Goal: Information Seeking & Learning: Learn about a topic

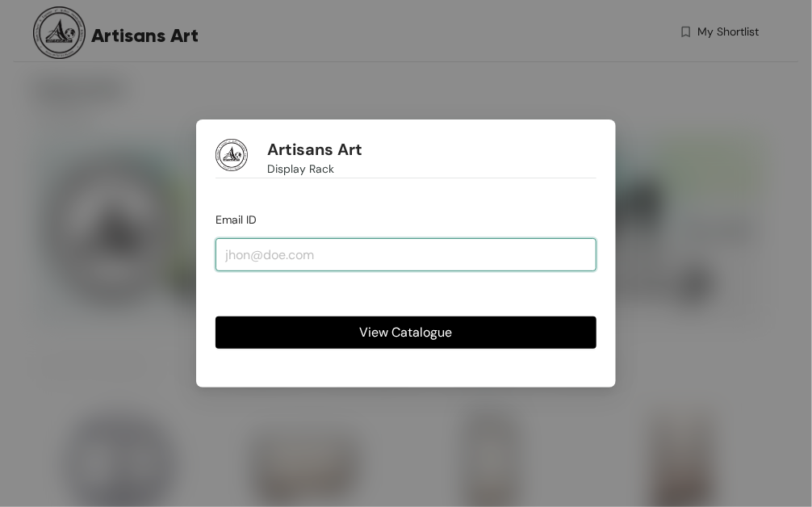
click at [449, 251] on input "email" at bounding box center [405, 254] width 381 height 32
type input "[EMAIL_ADDRESS][DOMAIN_NAME]"
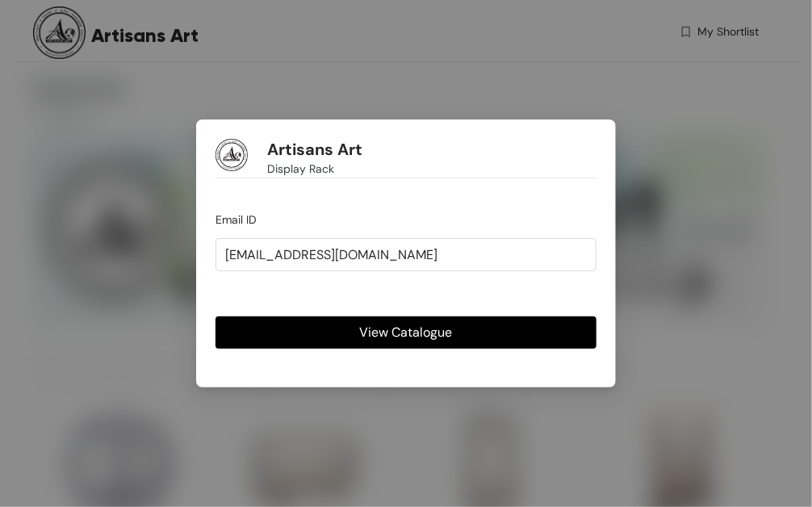
click at [463, 335] on button "View Catalogue" at bounding box center [405, 332] width 381 height 32
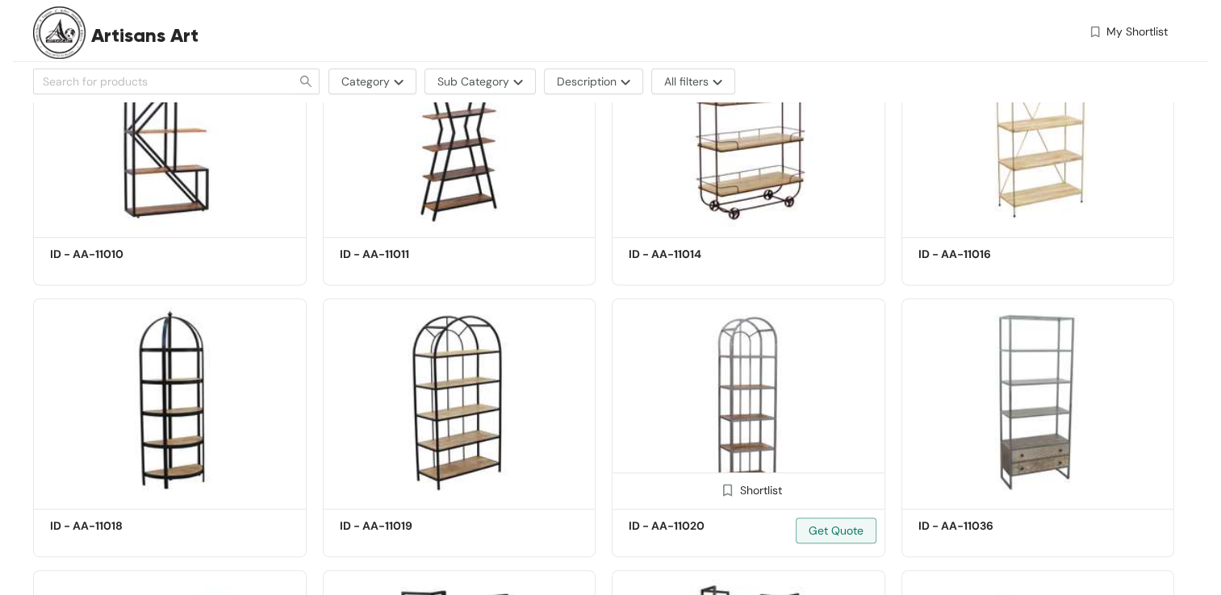
scroll to position [758, 0]
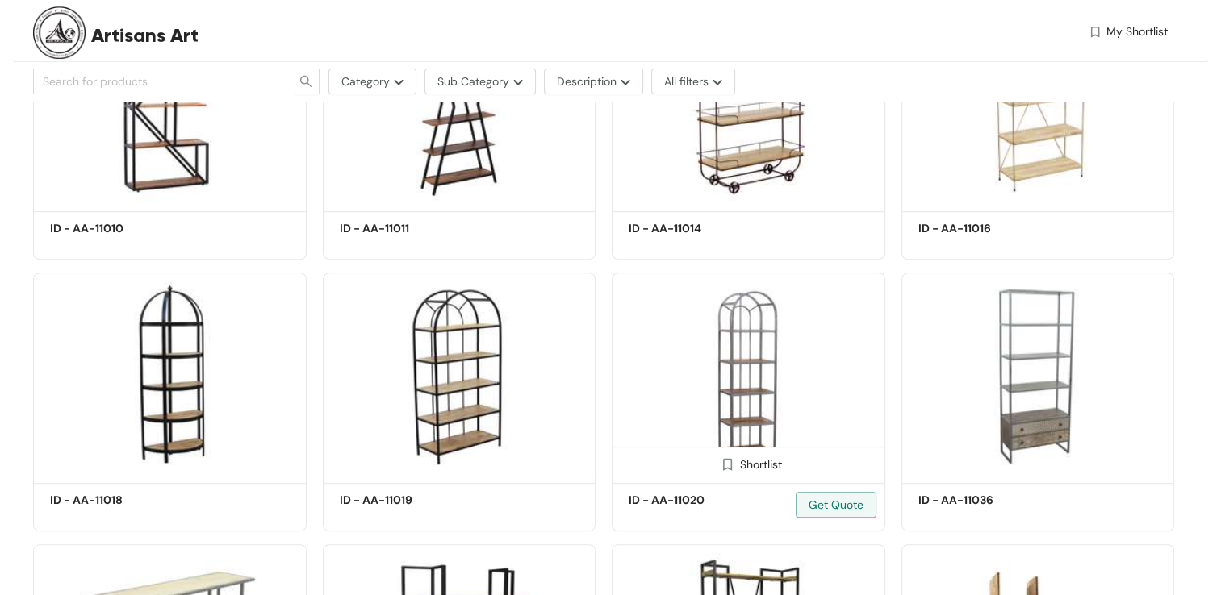
click at [765, 363] on img at bounding box center [749, 376] width 274 height 206
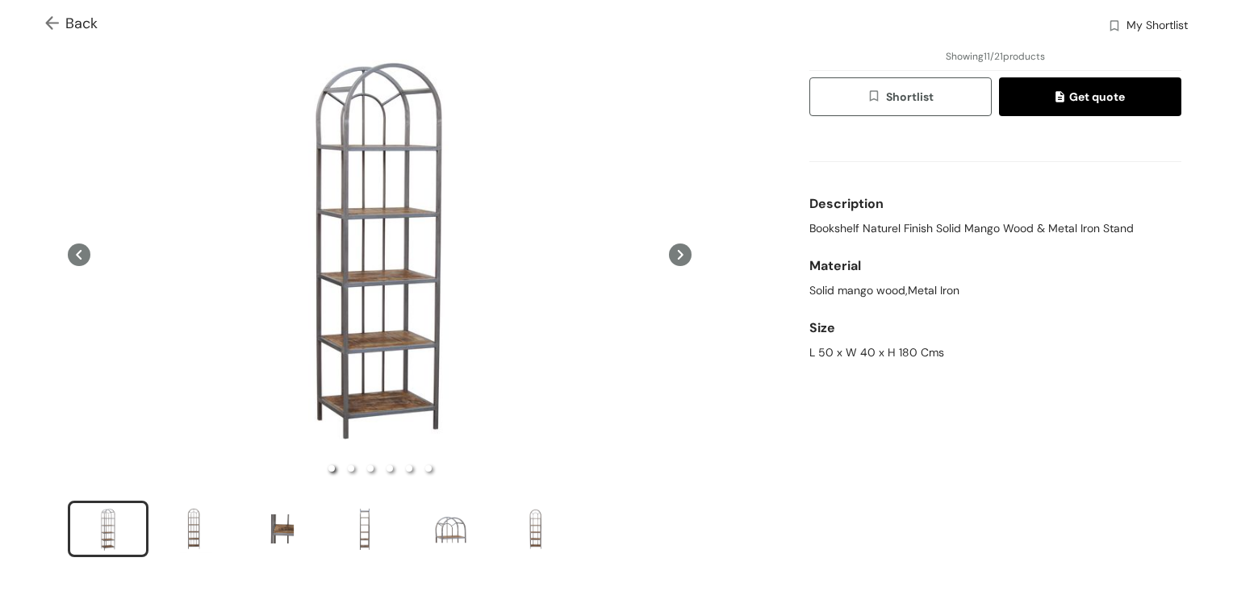
scroll to position [242, 0]
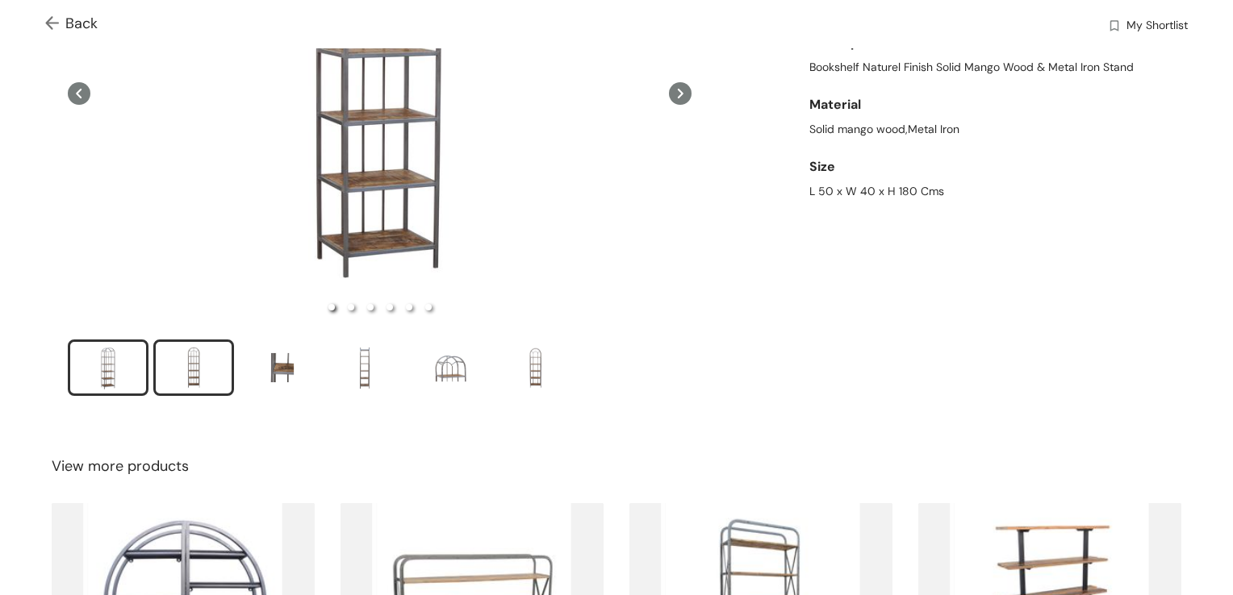
click at [199, 363] on div "slide item 2" at bounding box center [193, 368] width 73 height 48
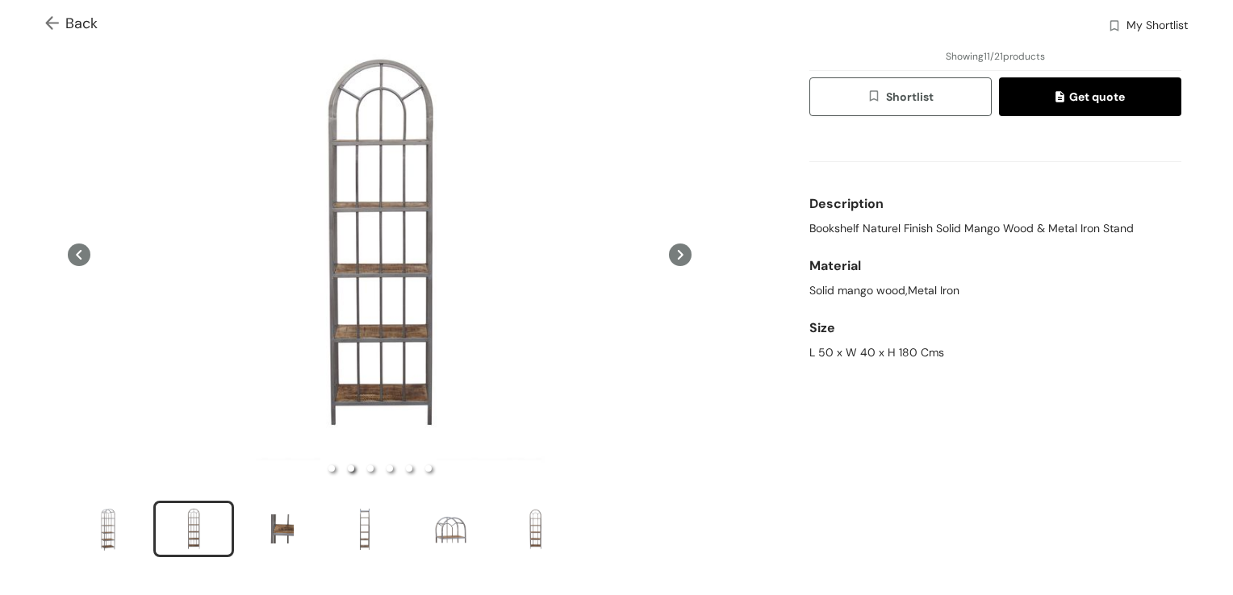
scroll to position [161, 0]
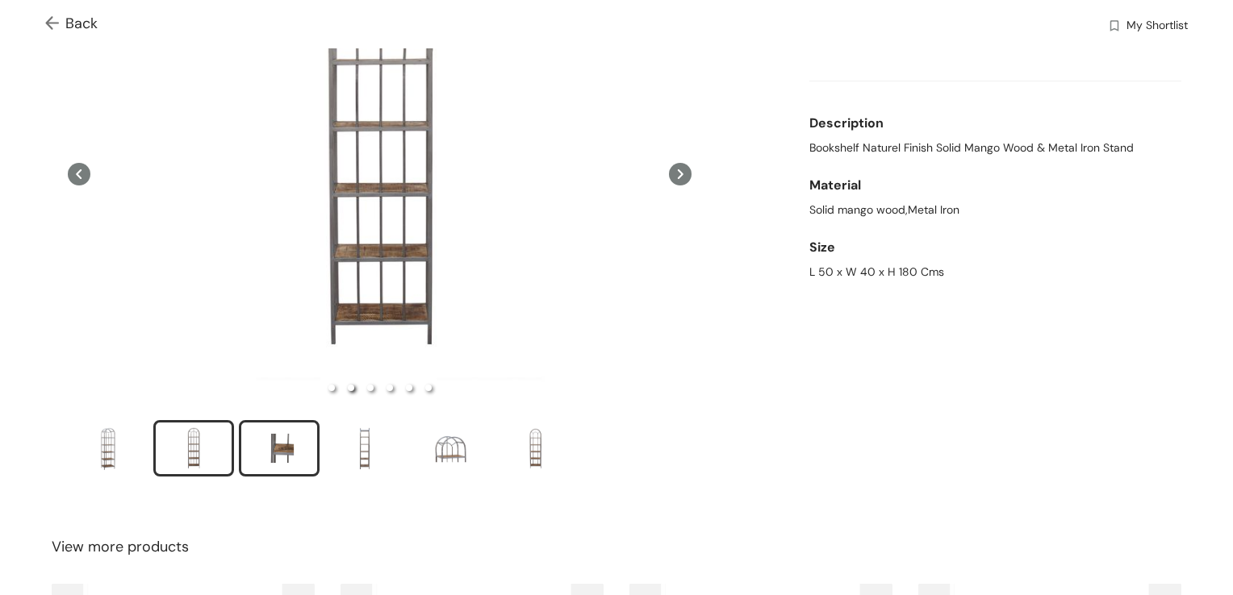
click at [282, 436] on div "slide item 3" at bounding box center [279, 448] width 73 height 48
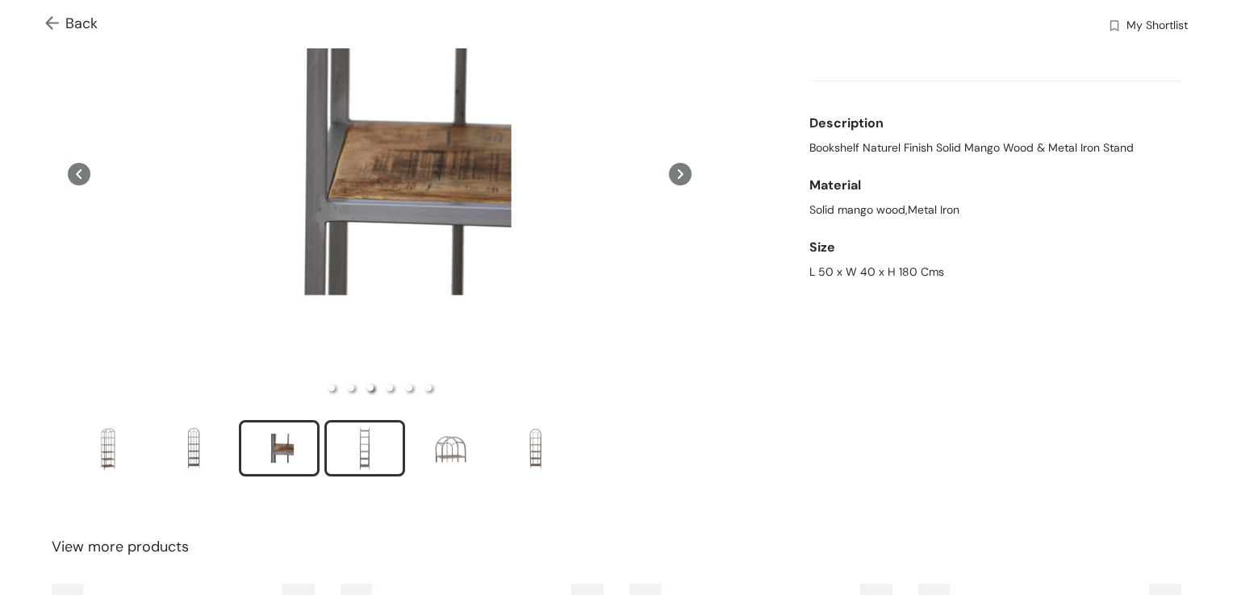
click at [381, 434] on div "slide item 4" at bounding box center [364, 448] width 73 height 48
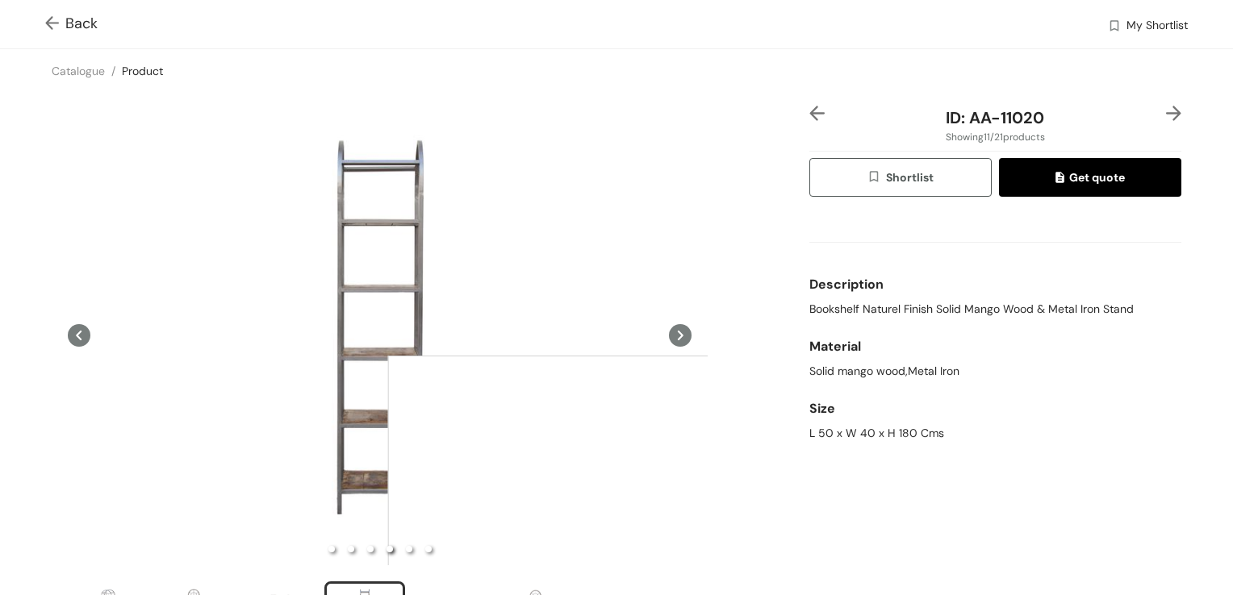
scroll to position [81, 0]
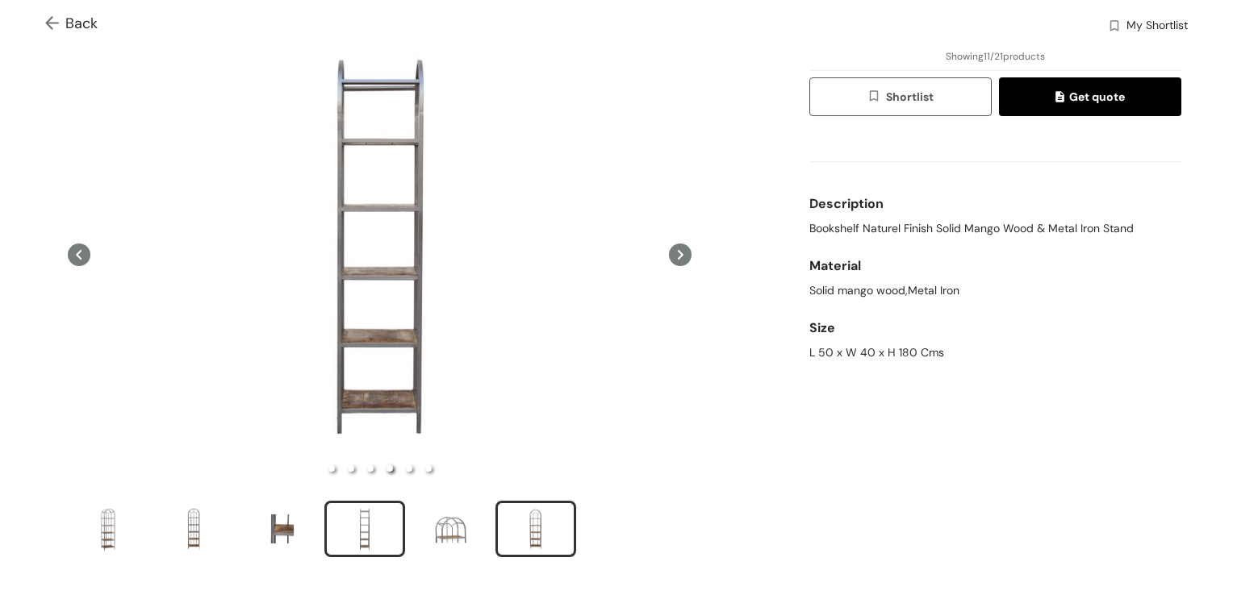
click at [536, 506] on div "slide item 6" at bounding box center [535, 529] width 73 height 48
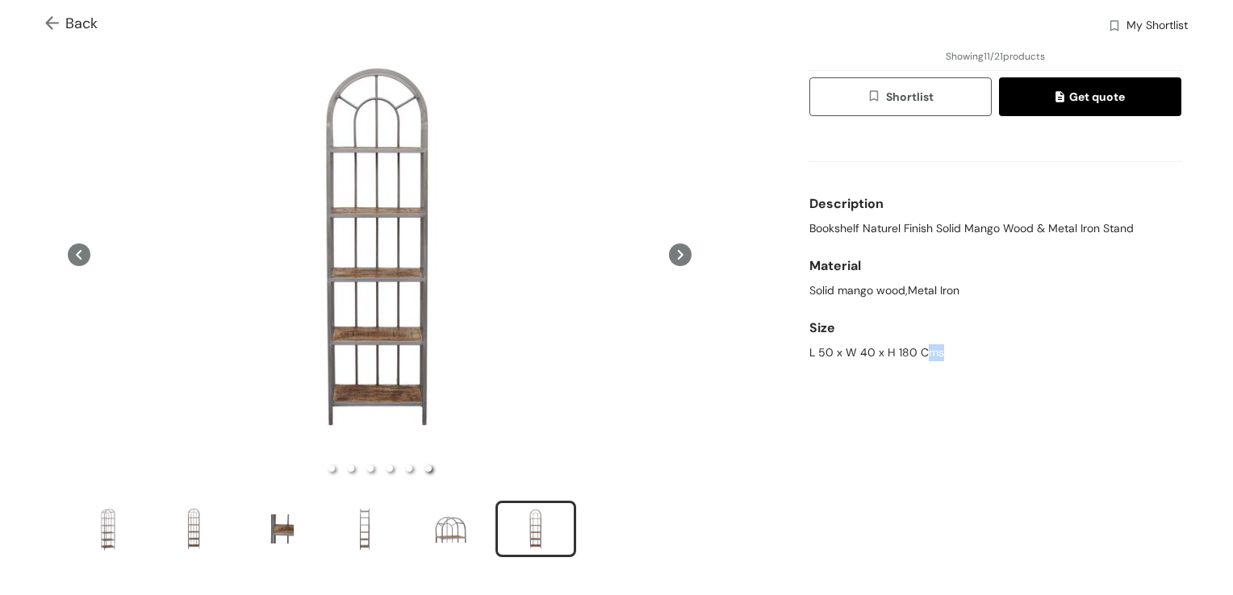
drag, startPoint x: 936, startPoint y: 353, endPoint x: 956, endPoint y: 350, distance: 20.3
click at [811, 350] on div "L 50 x W 40 x H 180 Cms" at bounding box center [995, 353] width 372 height 17
drag, startPoint x: 956, startPoint y: 350, endPoint x: 909, endPoint y: 358, distance: 48.3
click at [811, 356] on div "L 50 x W 40 x H 180 Cms" at bounding box center [995, 353] width 372 height 17
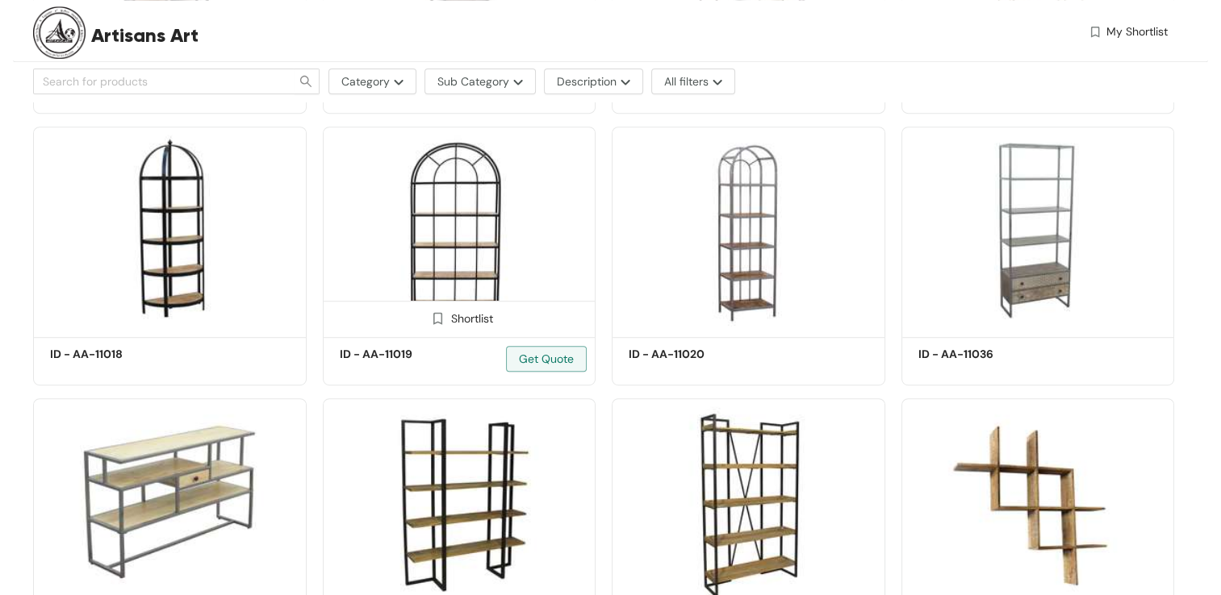
scroll to position [919, 0]
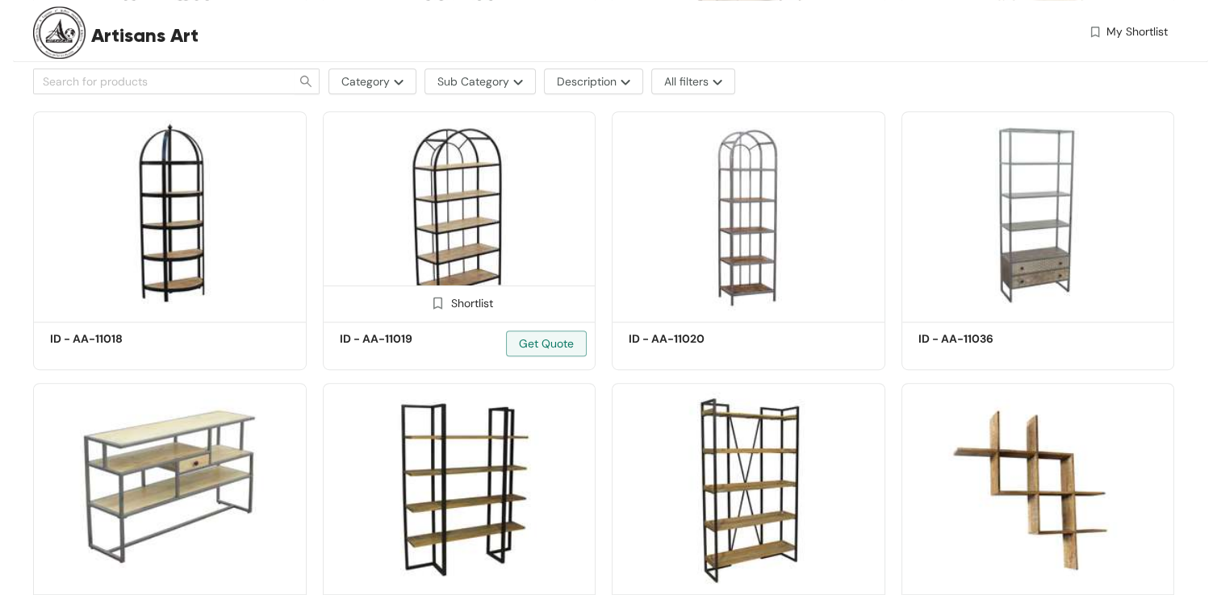
click at [466, 218] on img at bounding box center [460, 214] width 274 height 206
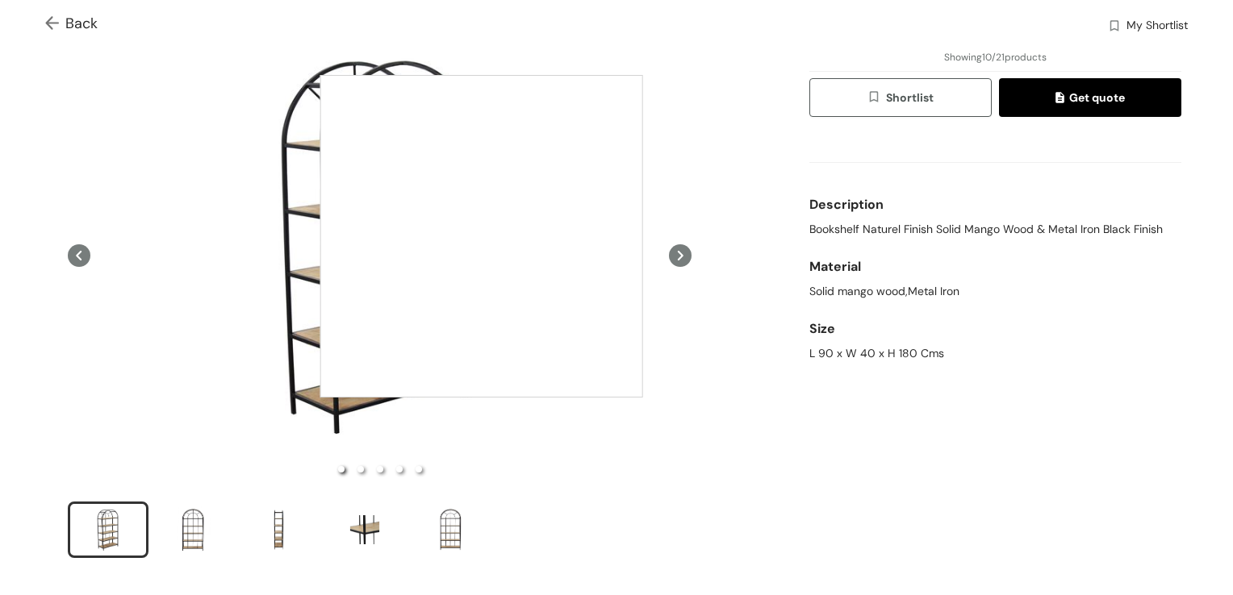
scroll to position [81, 0]
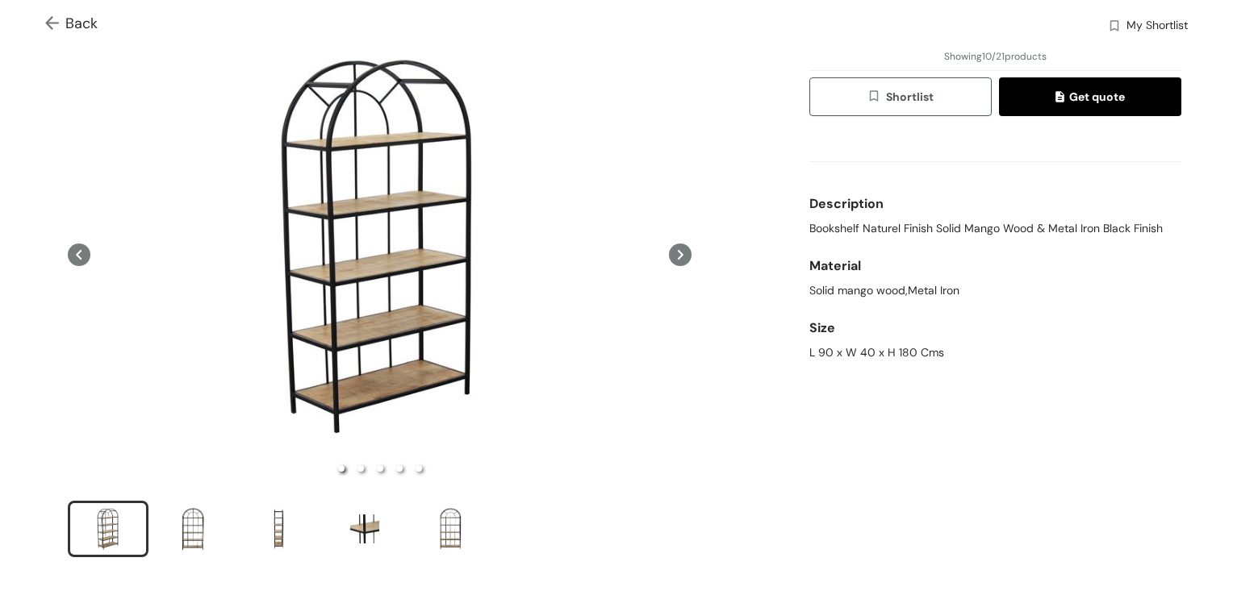
click at [678, 253] on icon at bounding box center [680, 255] width 23 height 23
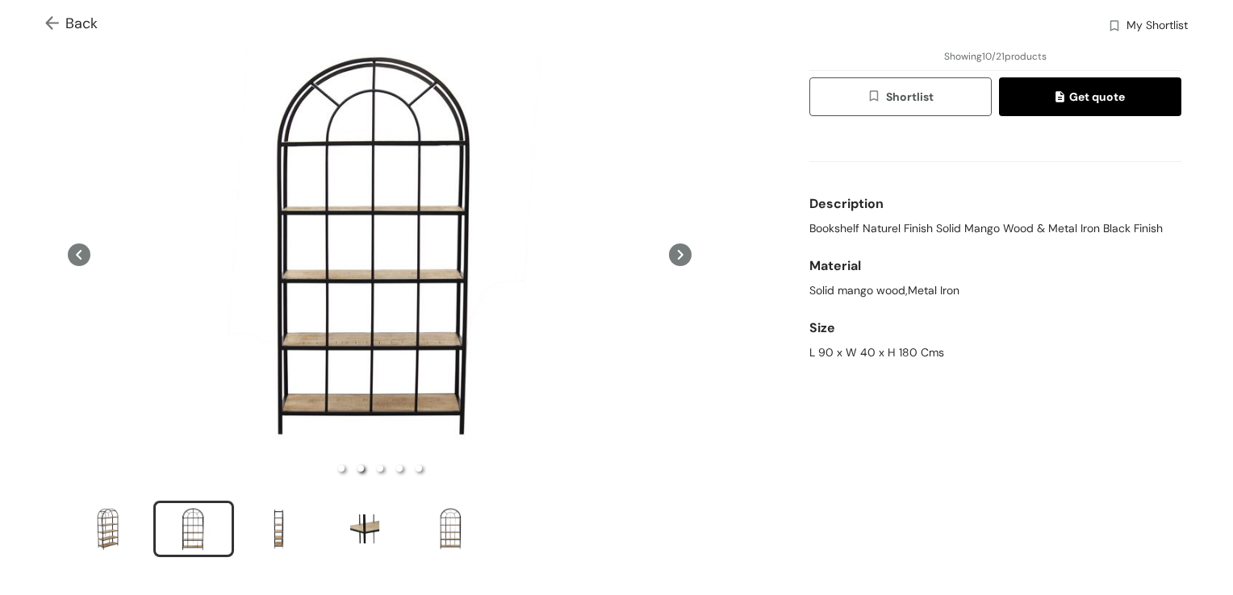
click at [678, 251] on icon at bounding box center [680, 255] width 23 height 23
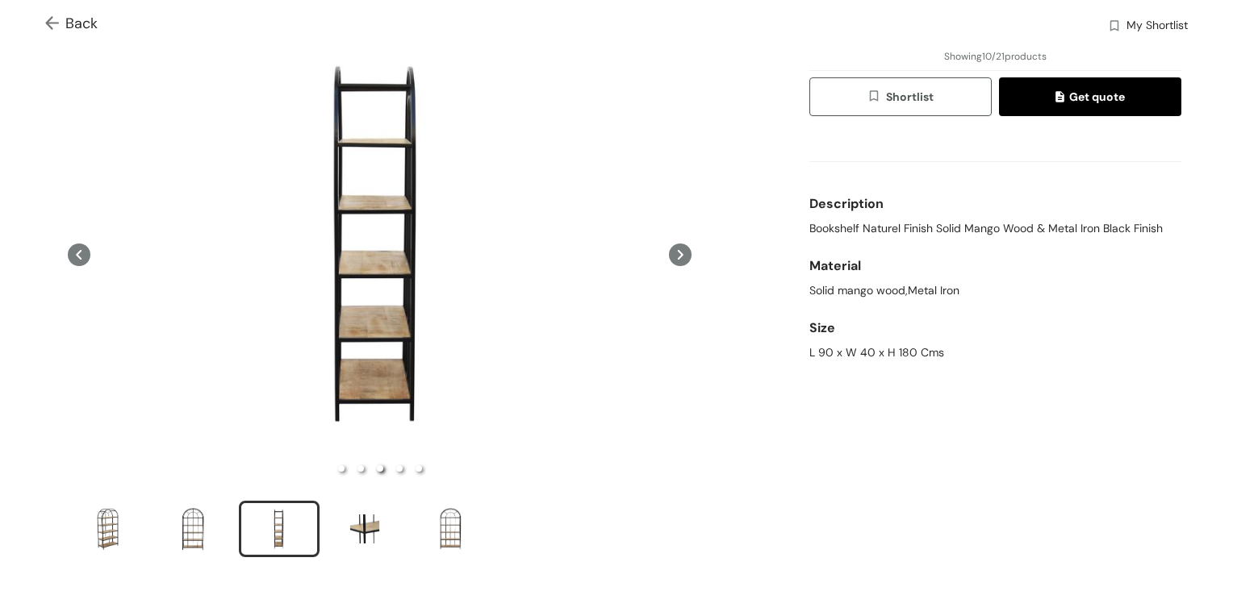
click at [678, 251] on icon at bounding box center [680, 255] width 23 height 23
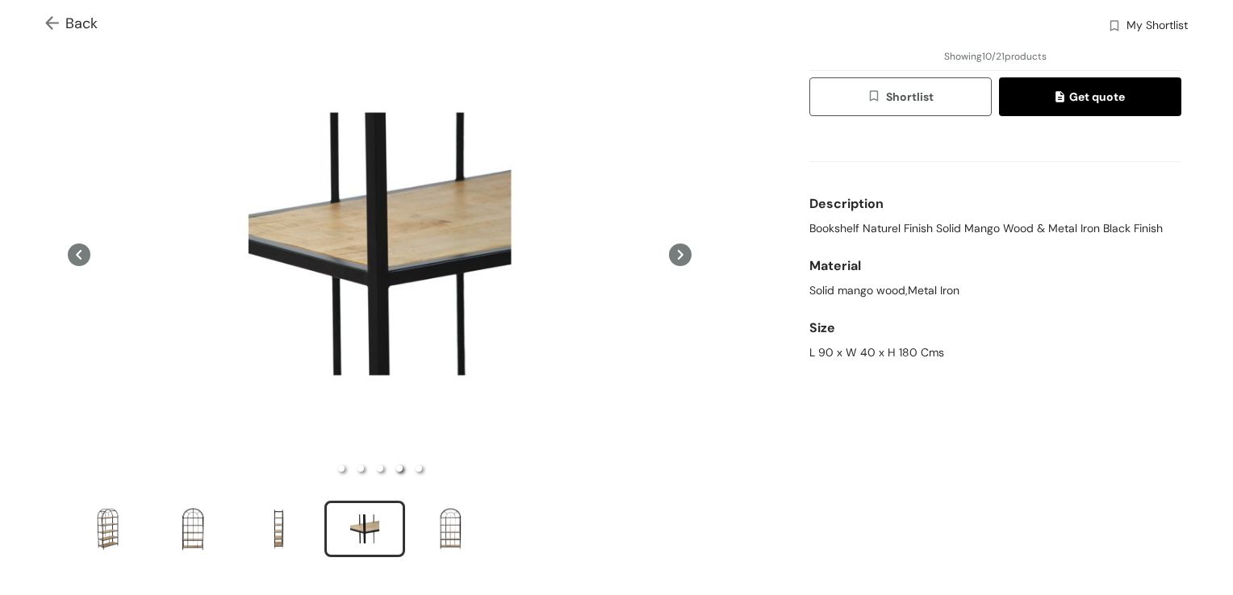
click at [678, 251] on icon at bounding box center [680, 255] width 23 height 23
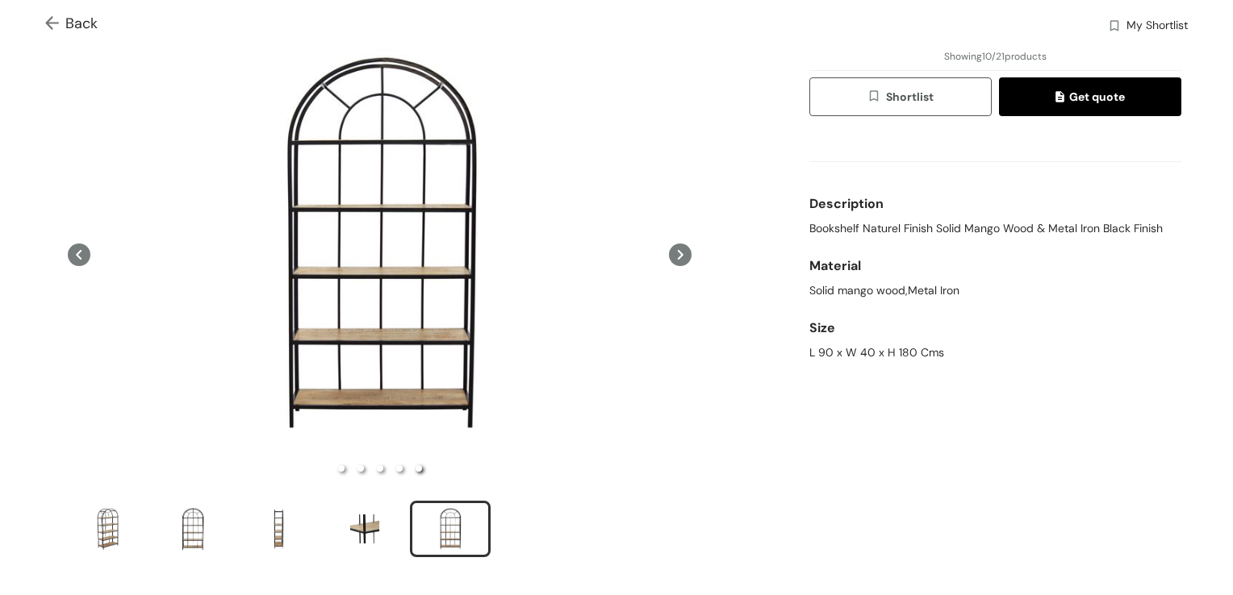
click at [679, 250] on icon at bounding box center [680, 255] width 23 height 23
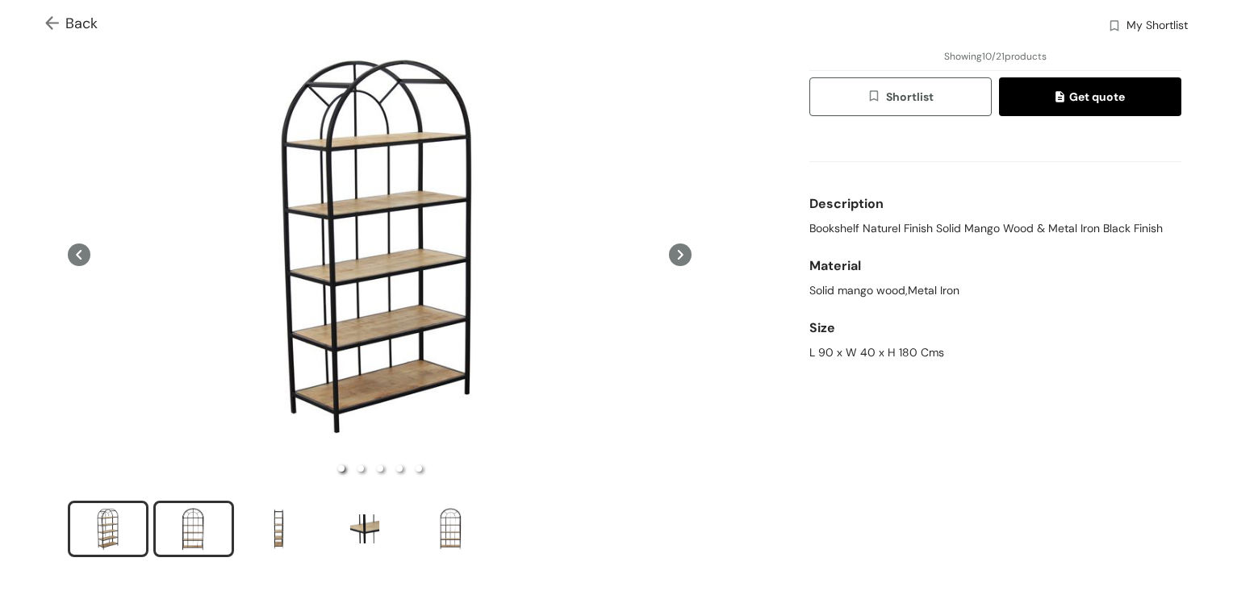
click at [181, 506] on div "slide item 2" at bounding box center [193, 529] width 73 height 48
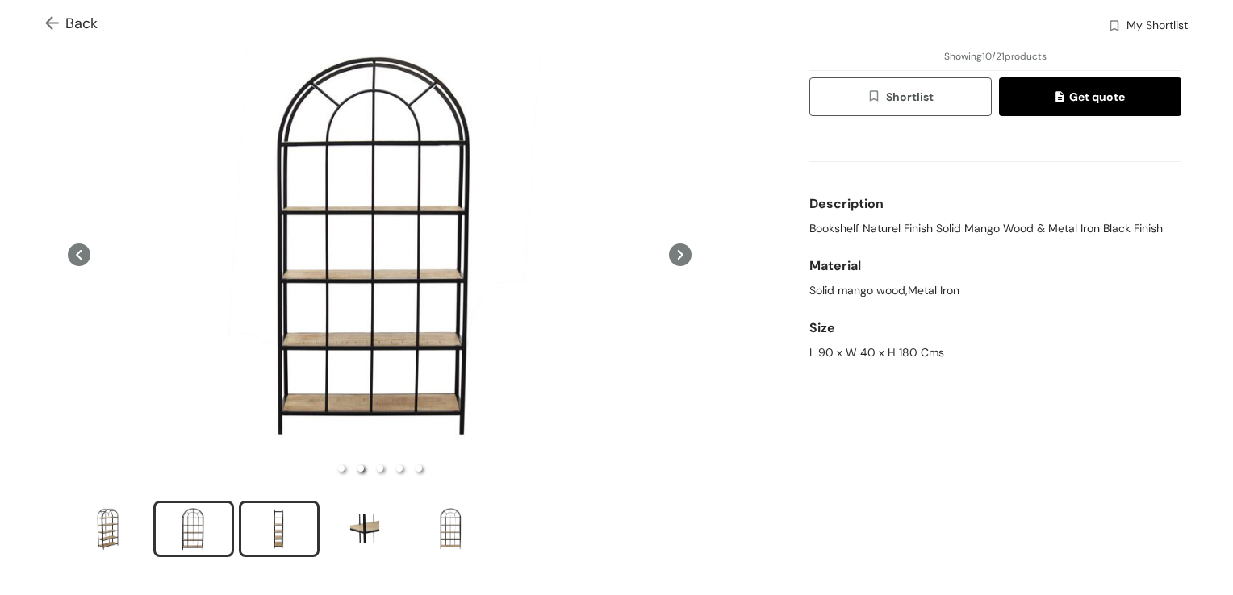
click at [275, 506] on div "slide item 3" at bounding box center [279, 529] width 73 height 48
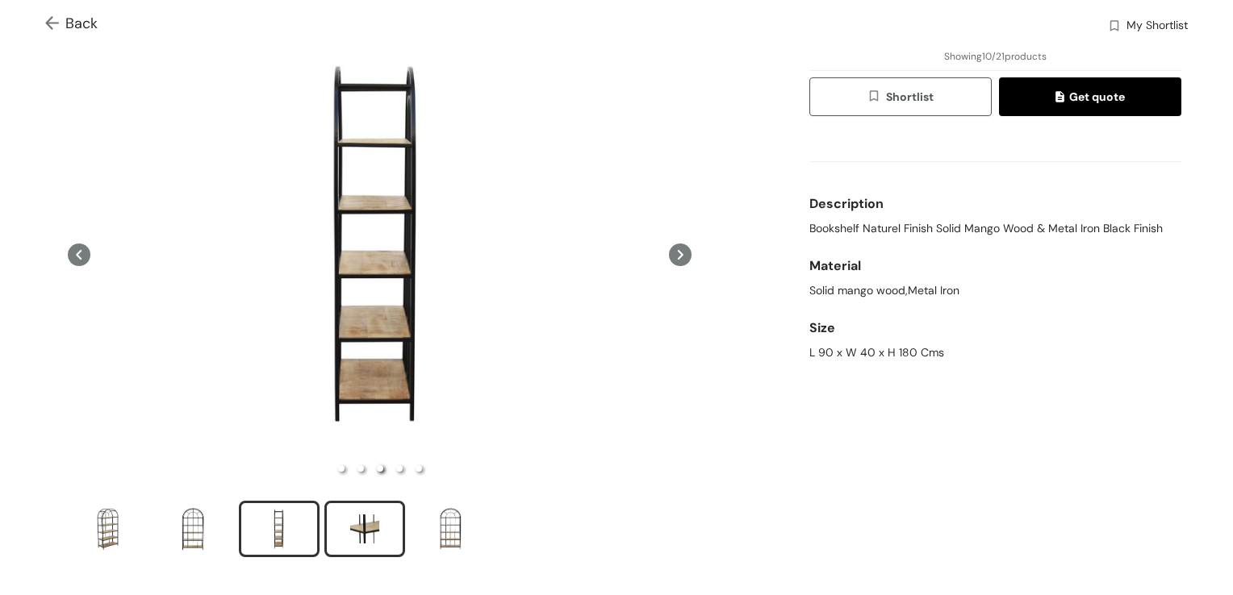
click at [378, 506] on div "slide item 4" at bounding box center [364, 529] width 73 height 48
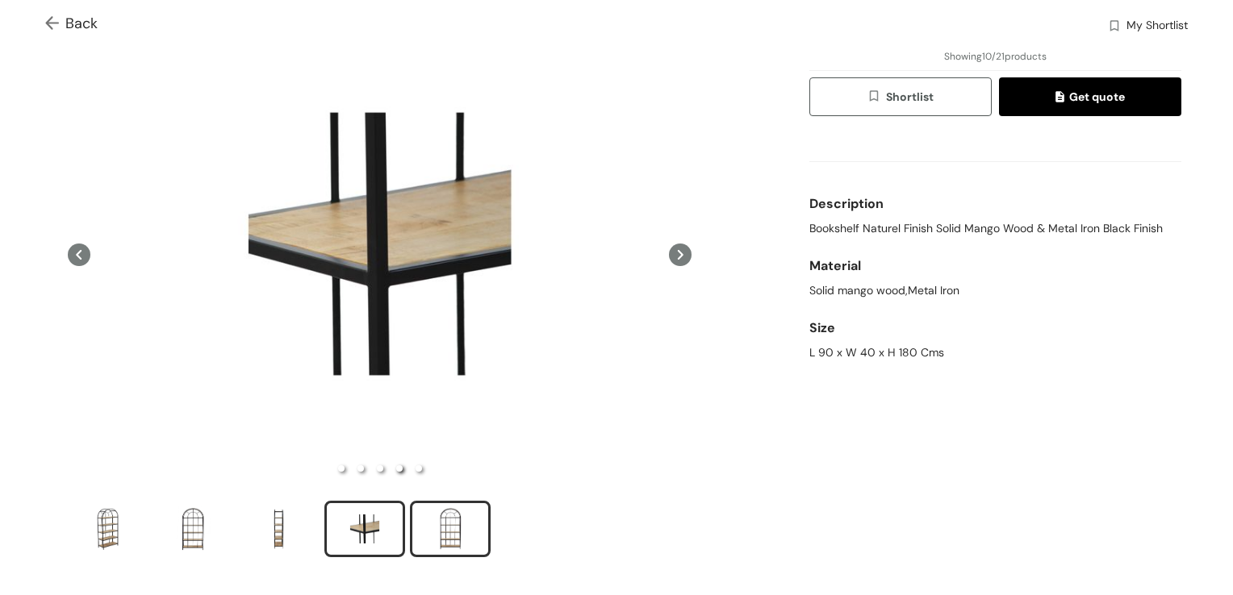
click at [459, 506] on div "slide item 5" at bounding box center [450, 529] width 73 height 48
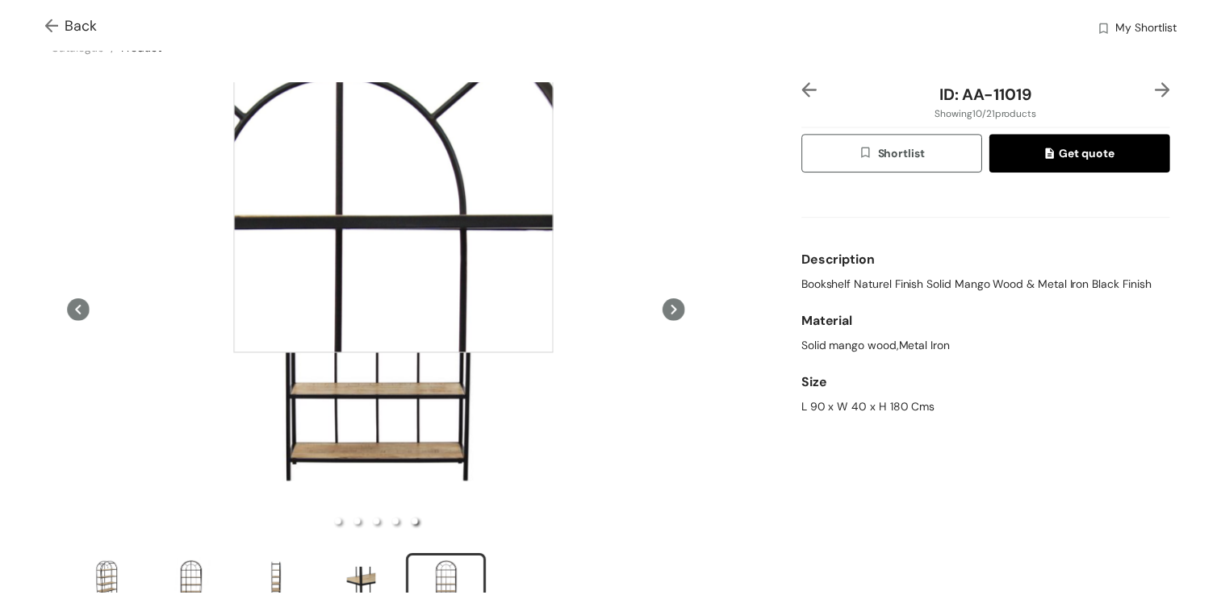
scroll to position [0, 0]
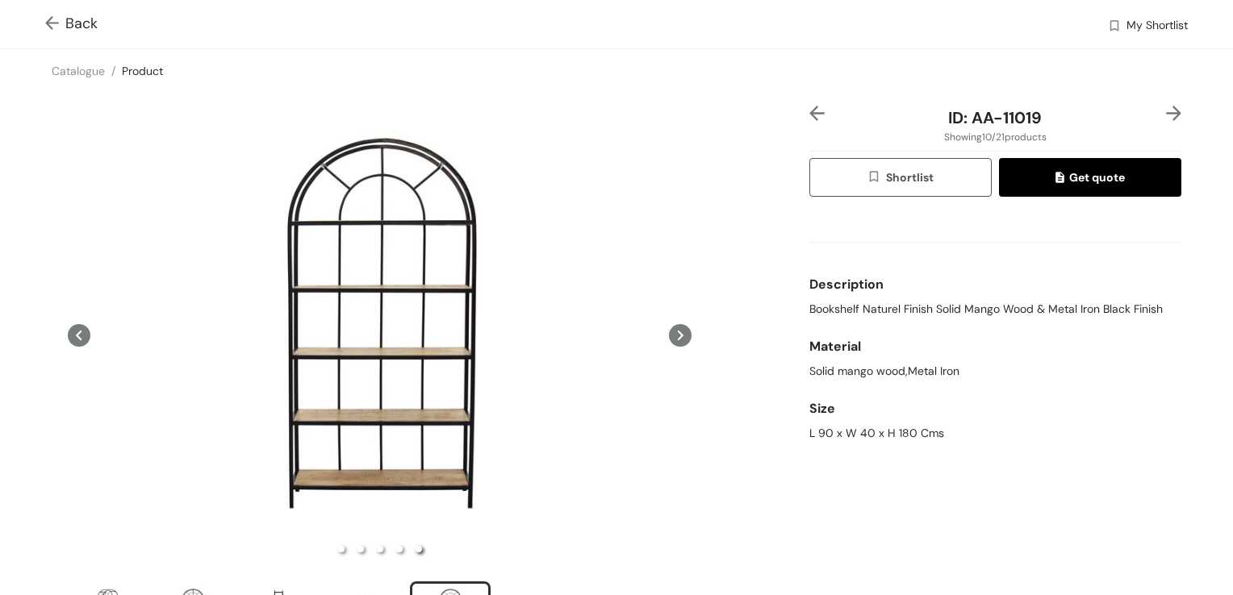
click at [52, 24] on img at bounding box center [55, 24] width 20 height 17
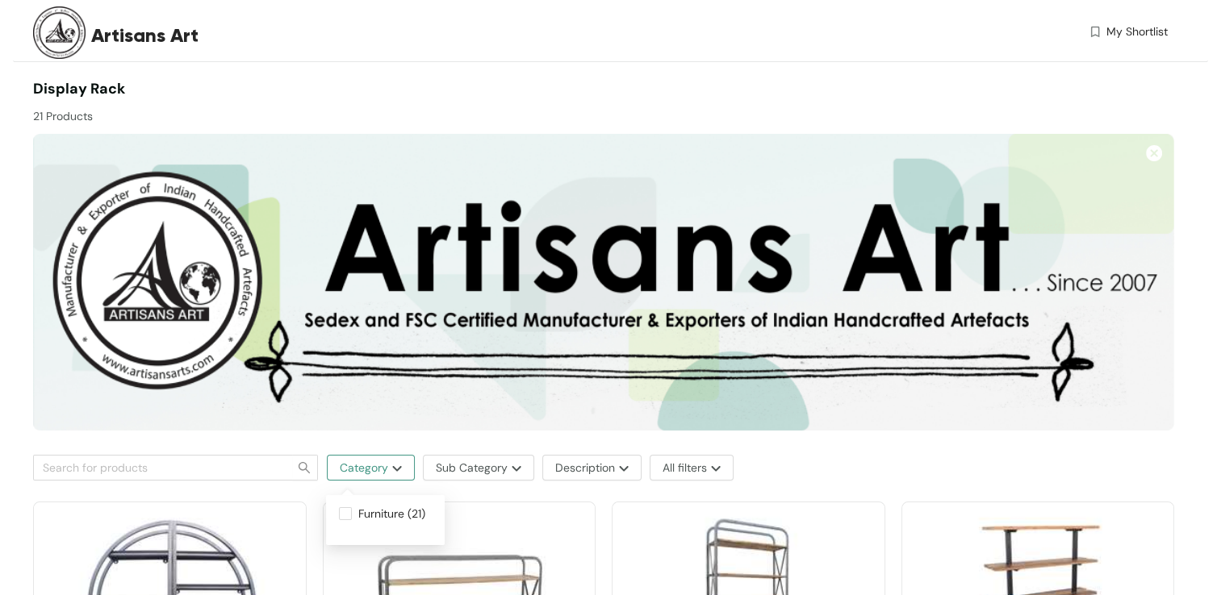
click at [388, 466] on img "button" at bounding box center [395, 469] width 14 height 6
click at [477, 466] on span "Sub Category" at bounding box center [472, 468] width 72 height 18
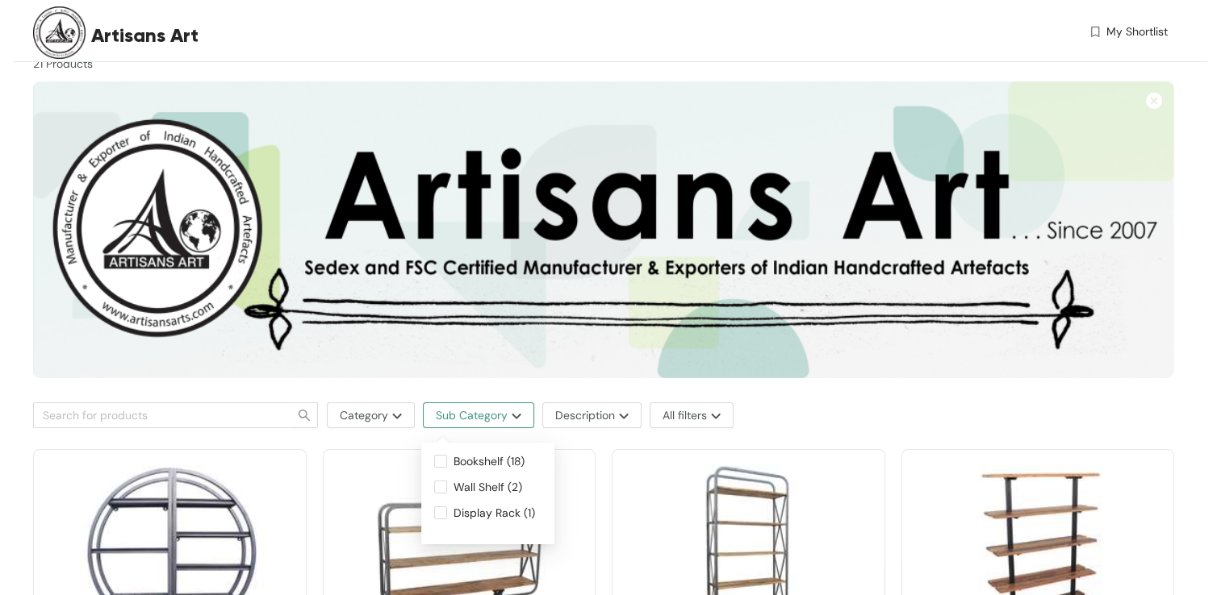
scroll to position [81, 0]
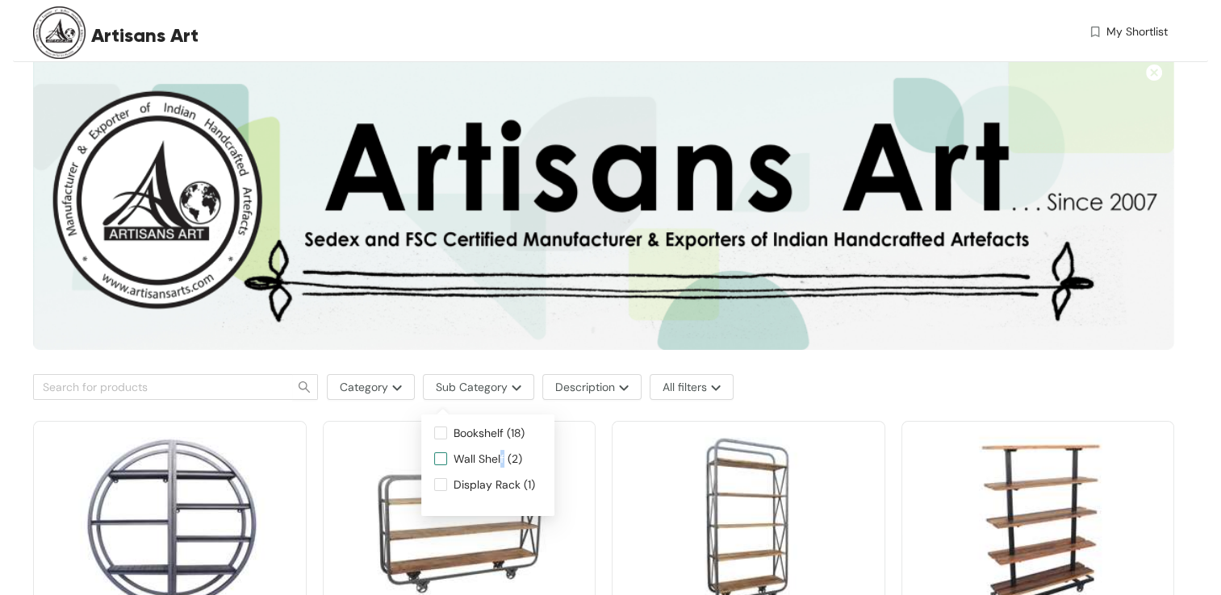
click at [501, 458] on span "Wall Shelf (2)" at bounding box center [487, 459] width 81 height 18
drag, startPoint x: 501, startPoint y: 458, endPoint x: 439, endPoint y: 456, distance: 62.2
click at [439, 456] on input "Wall Shelf (2)" at bounding box center [440, 459] width 13 height 13
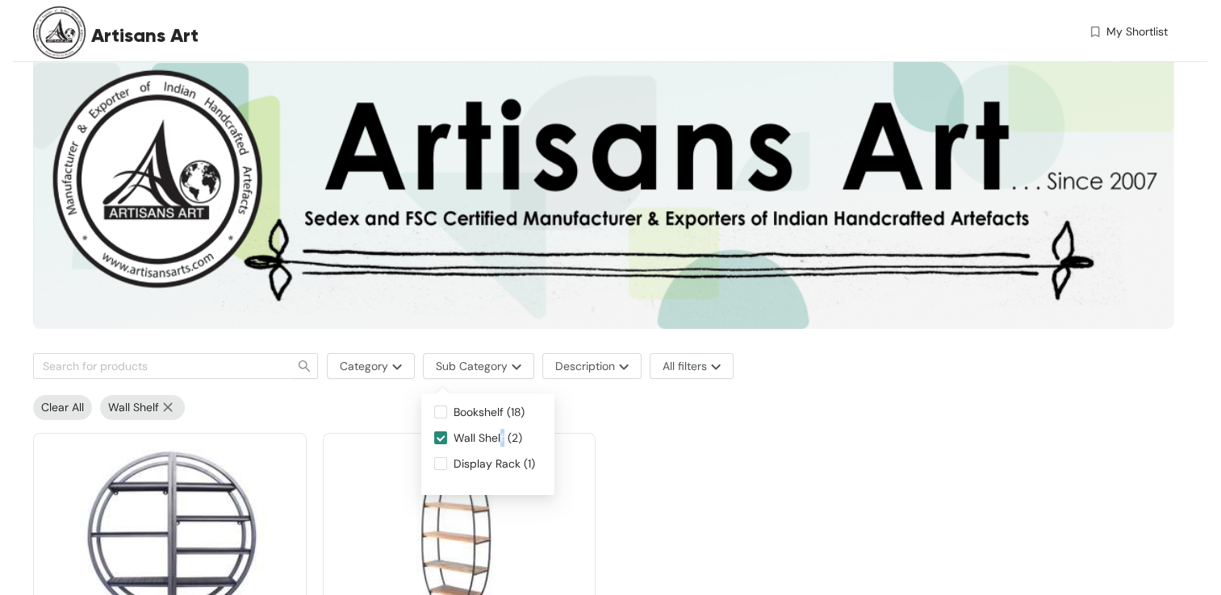
scroll to position [250, 0]
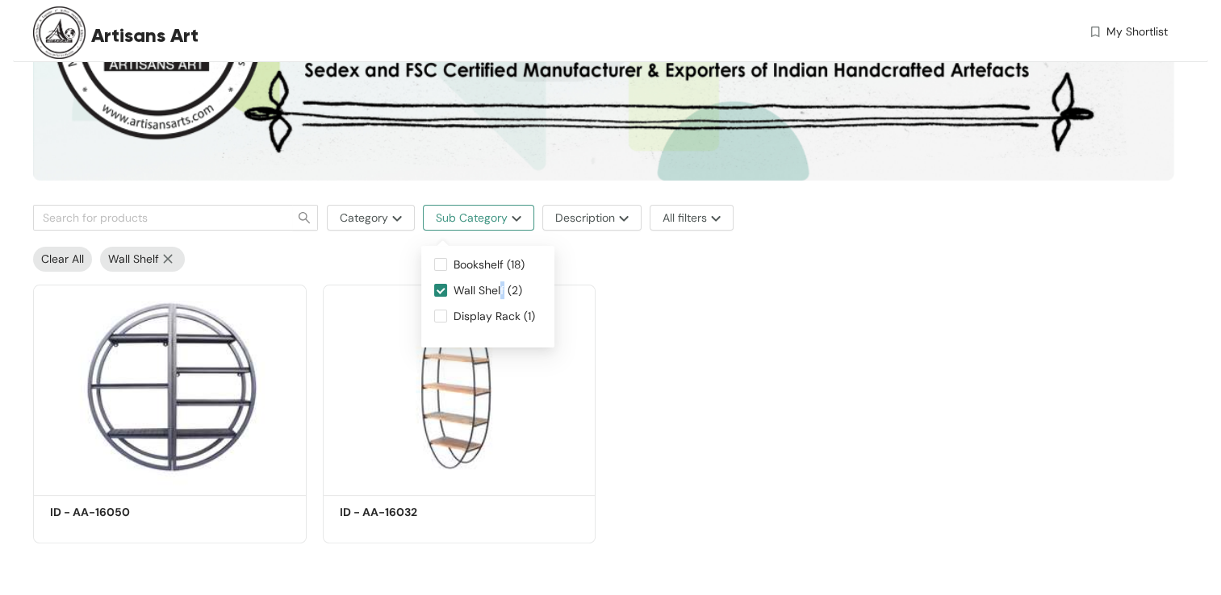
click at [451, 222] on span "Sub Category" at bounding box center [472, 218] width 72 height 18
click at [441, 290] on input "Wall Shelf (2)" at bounding box center [440, 290] width 13 height 13
checkbox input "false"
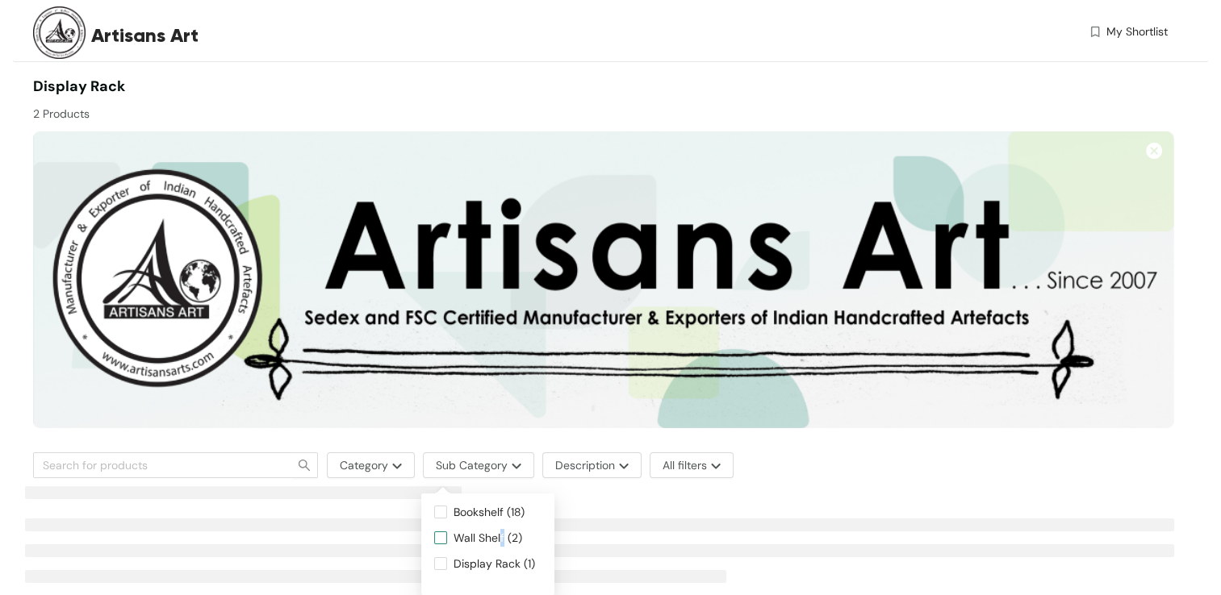
scroll to position [0, 0]
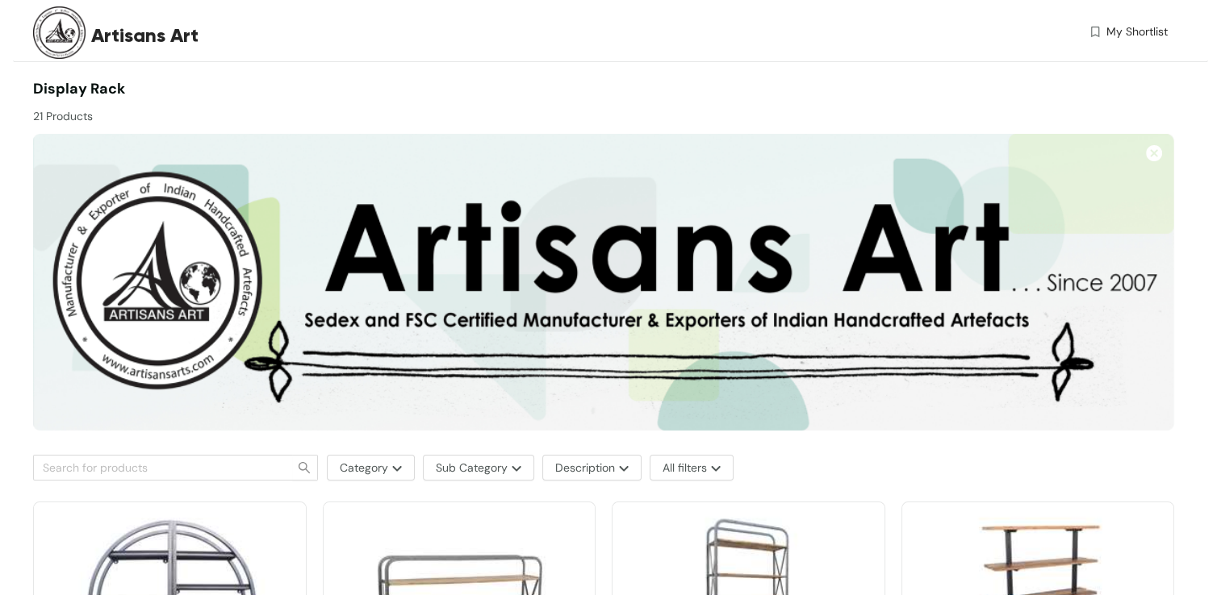
click at [46, 36] on img at bounding box center [59, 32] width 52 height 52
click at [565, 282] on img at bounding box center [603, 282] width 1141 height 297
click at [811, 281] on img at bounding box center [603, 282] width 1141 height 297
click at [811, 155] on img at bounding box center [1154, 153] width 16 height 16
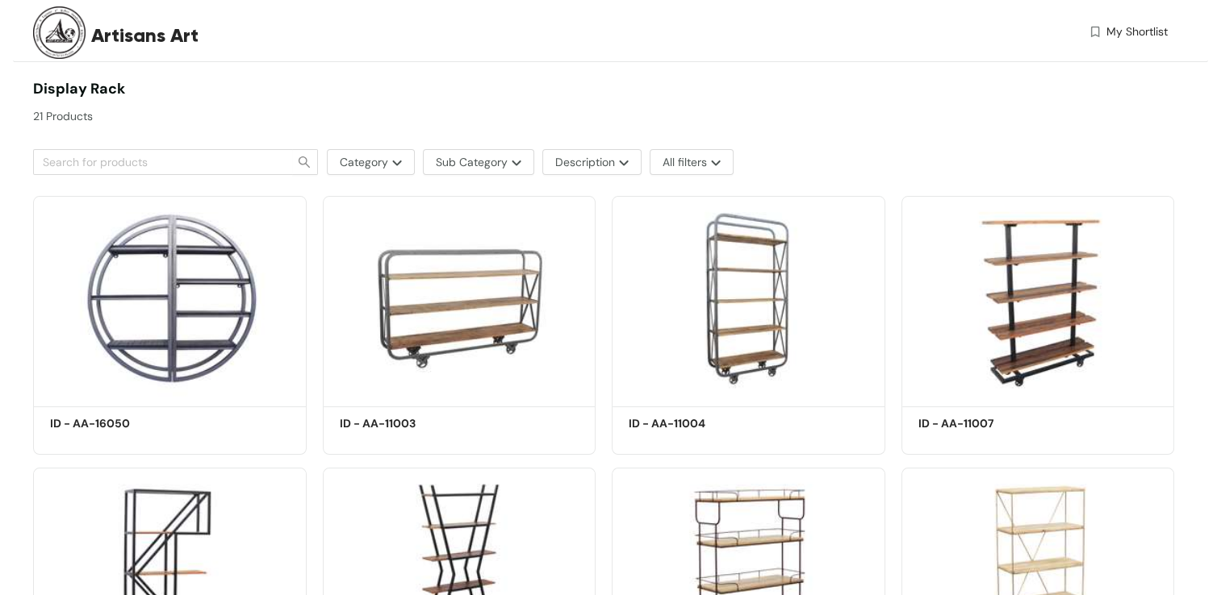
click at [90, 89] on span "Display Rack" at bounding box center [79, 88] width 92 height 19
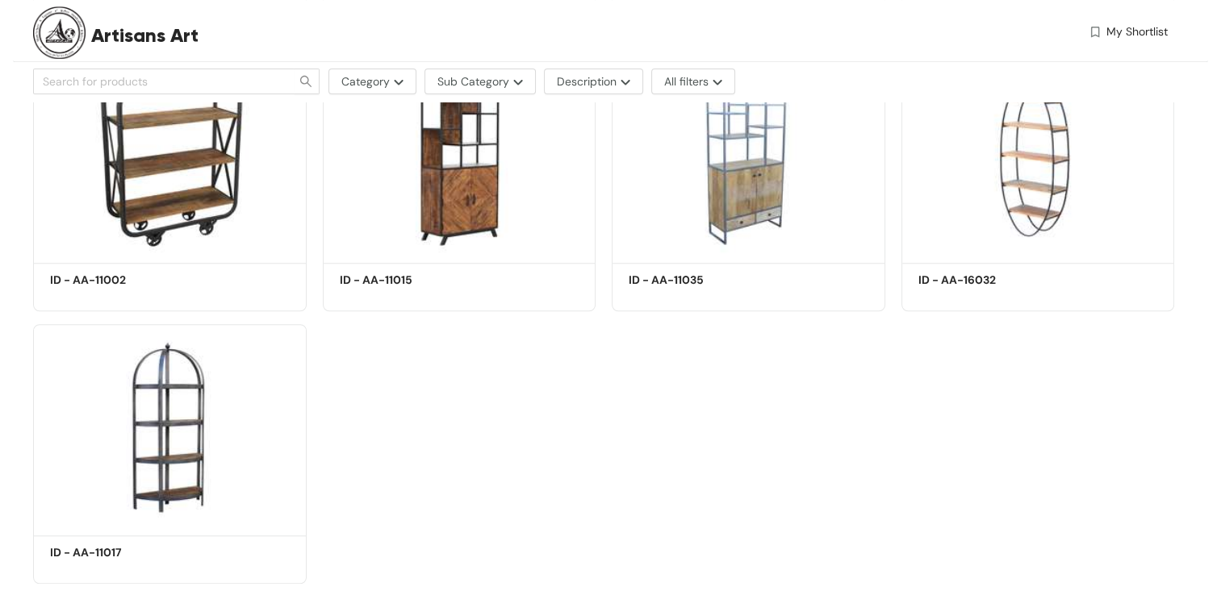
scroll to position [1259, 0]
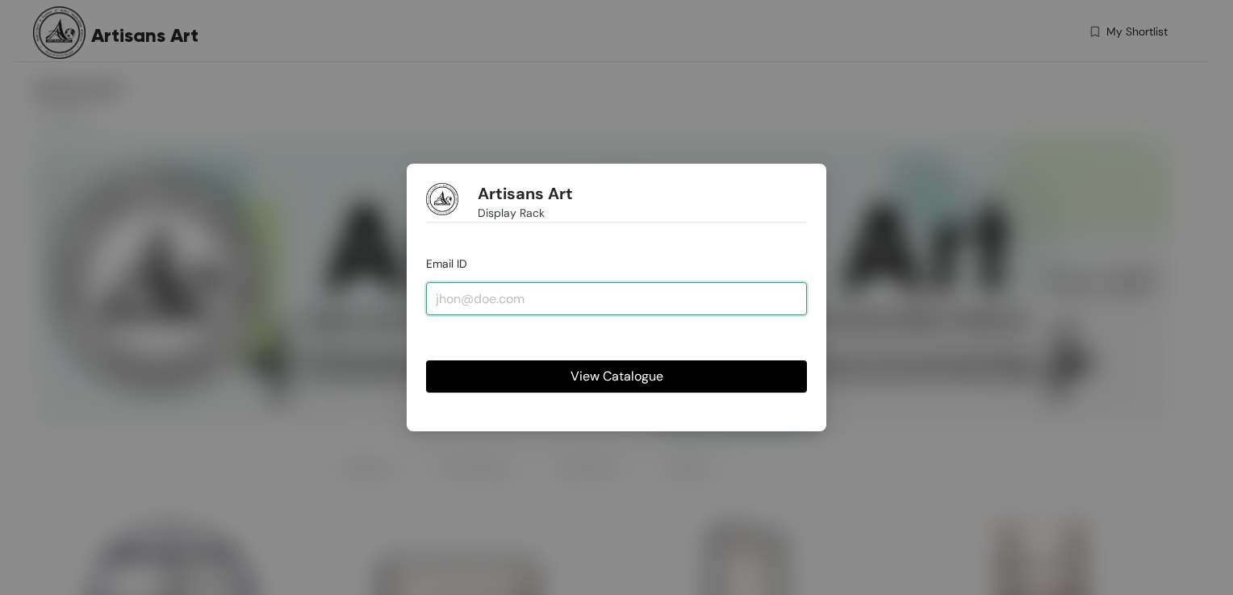
click at [549, 295] on input "email" at bounding box center [616, 298] width 381 height 32
type input "[EMAIL_ADDRESS][DOMAIN_NAME]"
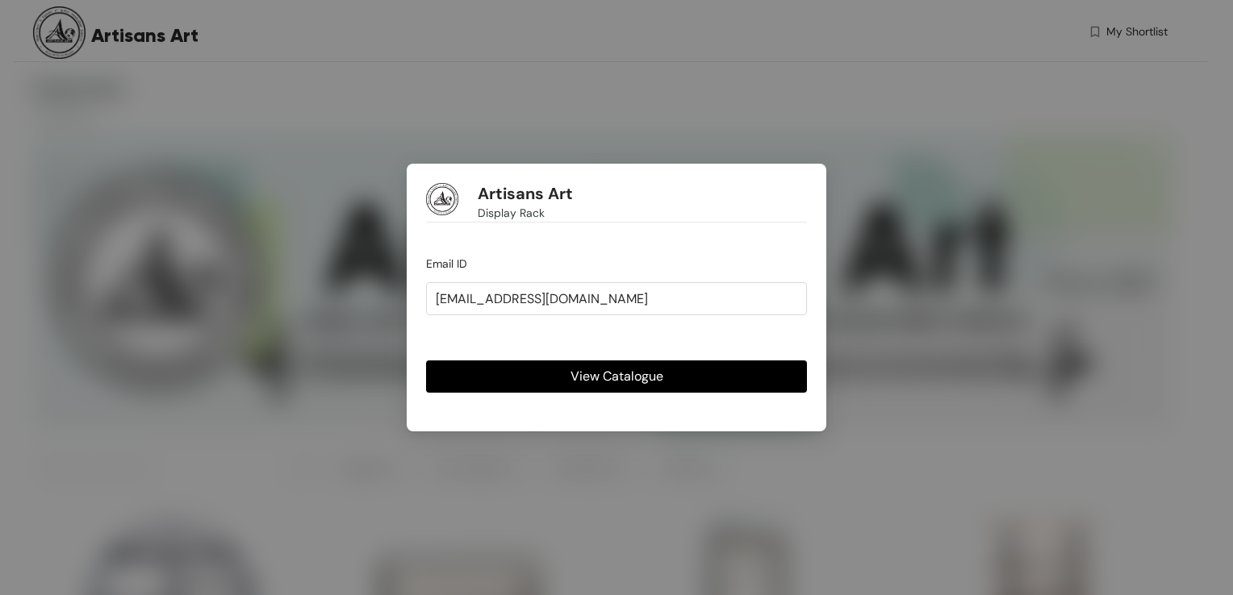
click at [558, 375] on button "View Catalogue" at bounding box center [616, 377] width 381 height 32
